Goal: Navigation & Orientation: Find specific page/section

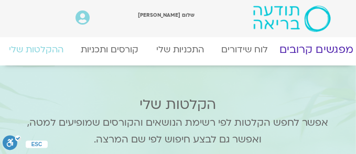
click at [303, 48] on link "מפגשים קרובים" at bounding box center [316, 50] width 95 height 26
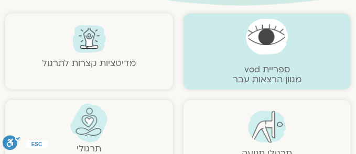
scroll to position [254, 0]
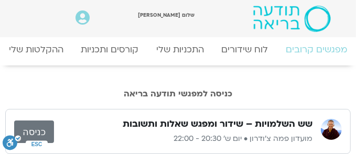
click at [290, 86] on div "כניסה למפגשי תודעה בריאה" at bounding box center [177, 85] width 345 height 38
